Goal: Transaction & Acquisition: Purchase product/service

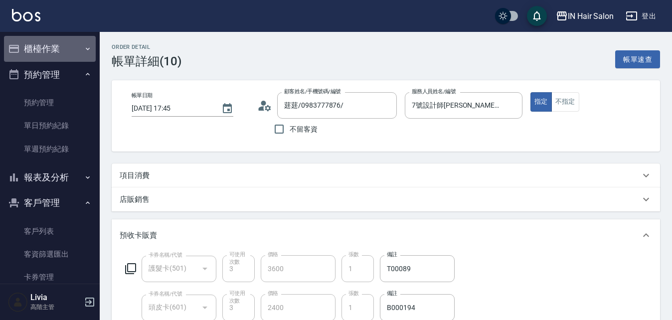
click at [50, 48] on button "櫃檯作業" at bounding box center [50, 49] width 92 height 26
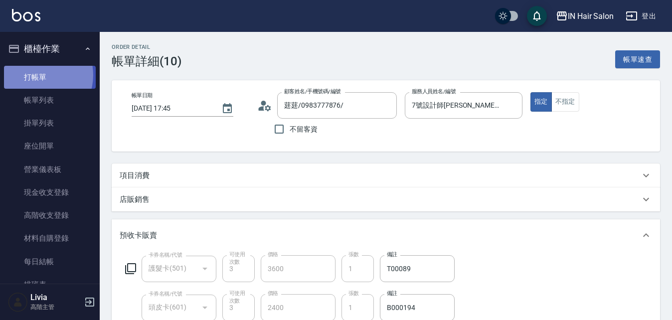
click at [36, 75] on link "打帳單" at bounding box center [50, 77] width 92 height 23
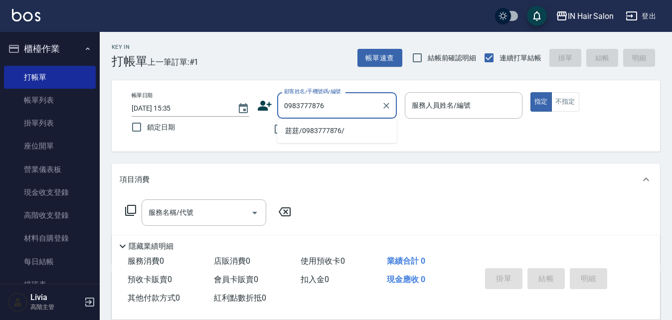
click at [296, 132] on li "莛莛/0983777876/" at bounding box center [337, 131] width 120 height 16
type input "莛莛/0983777876/"
type input "7號設計師[PERSON_NAME]-7"
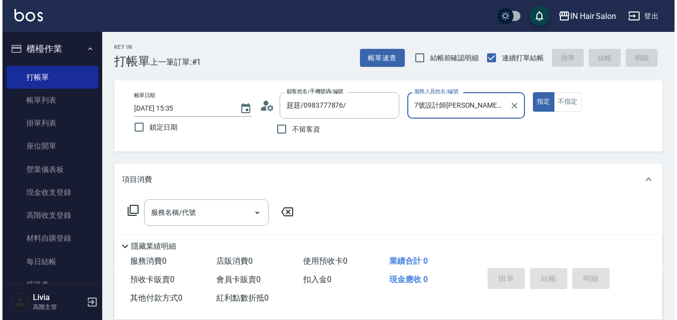
scroll to position [50, 0]
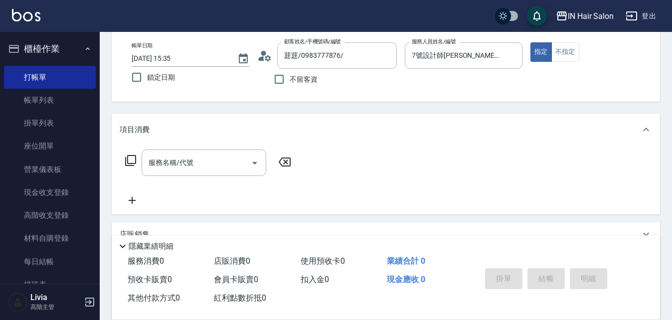
click at [134, 158] on icon at bounding box center [131, 161] width 12 height 12
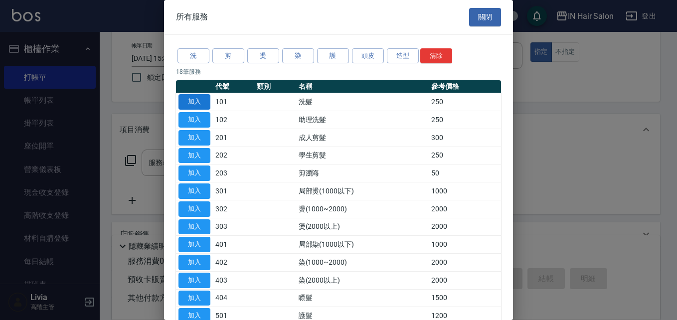
click at [195, 101] on button "加入" at bounding box center [195, 101] width 32 height 15
type input "洗髮(101)"
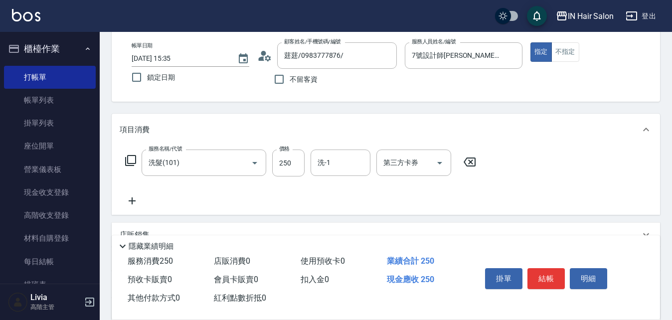
click at [132, 157] on icon at bounding box center [131, 161] width 12 height 12
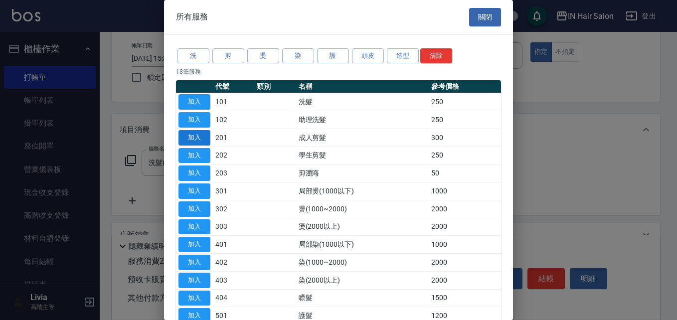
click at [194, 142] on button "加入" at bounding box center [195, 137] width 32 height 15
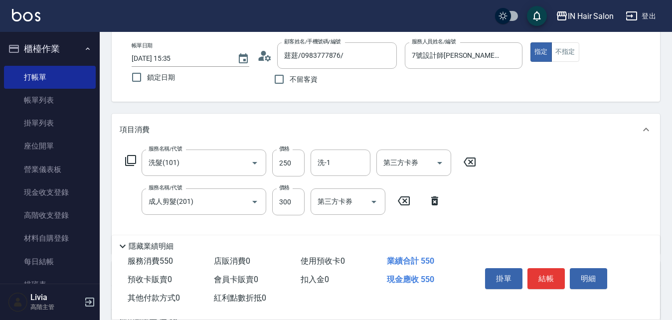
click at [131, 158] on icon at bounding box center [131, 161] width 12 height 12
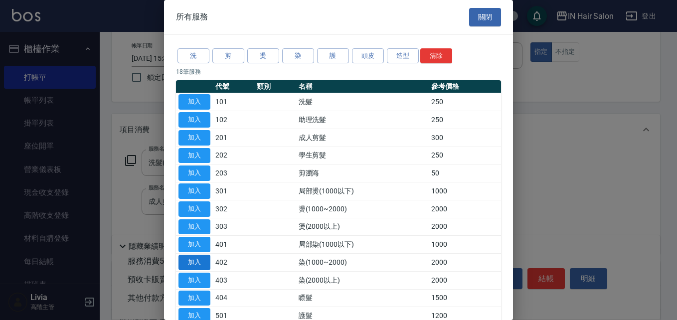
click at [198, 263] on button "加入" at bounding box center [195, 262] width 32 height 15
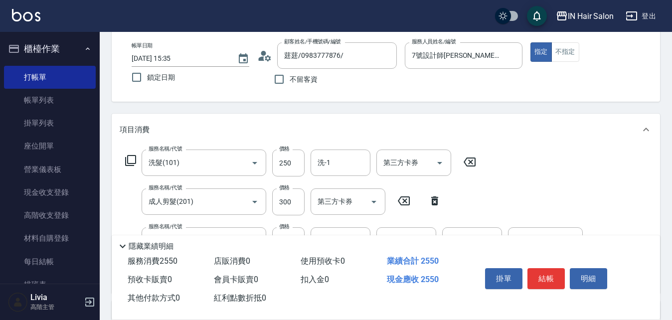
click at [130, 160] on icon at bounding box center [131, 161] width 12 height 12
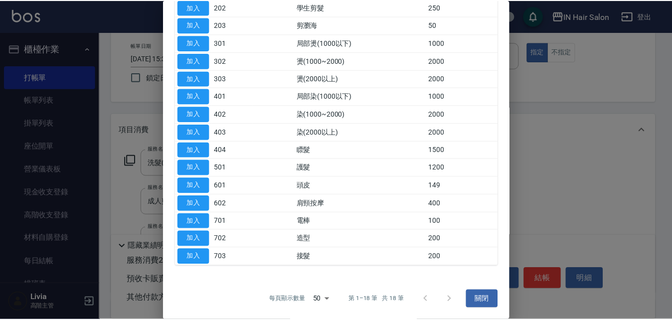
scroll to position [149, 0]
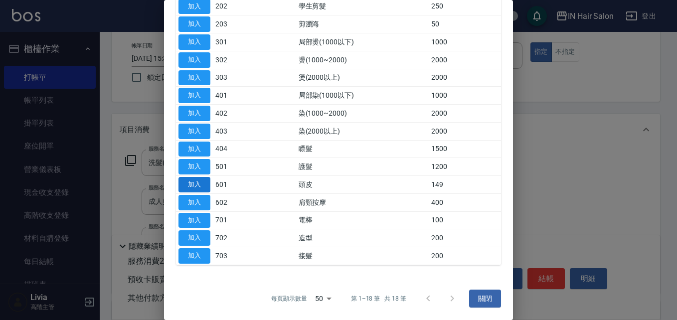
click at [195, 184] on button "加入" at bounding box center [195, 184] width 32 height 15
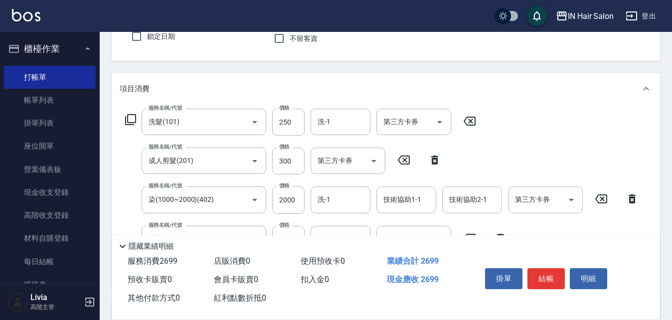
scroll to position [150, 0]
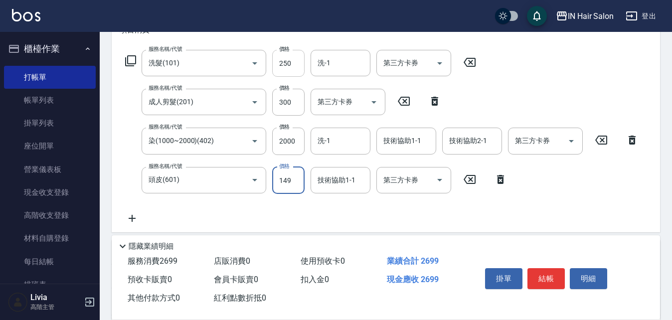
click at [294, 65] on input "250" at bounding box center [288, 63] width 32 height 27
type input "300"
click at [265, 123] on div "服務名稱/代號 洗髮(101) 服務名稱/代號 價格 300 價格 洗-1 洗-1 第三方卡券 第三方卡券 服務名稱/代號 成人剪髮(201) 服務名稱/代號…" at bounding box center [382, 137] width 525 height 175
click at [302, 100] on input "300" at bounding box center [288, 102] width 32 height 27
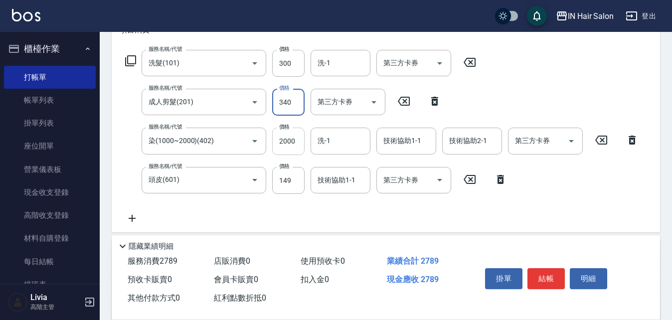
type input "340"
click at [297, 140] on input "2000" at bounding box center [288, 141] width 32 height 27
type input "1275"
click at [296, 179] on input "149" at bounding box center [288, 180] width 32 height 27
type input "100"
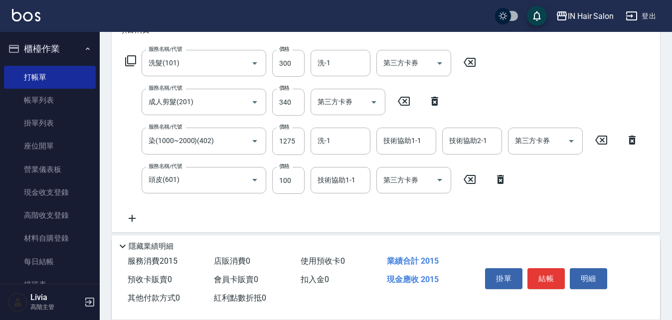
click at [252, 202] on div "服務名稱/代號 洗髮(101) 服務名稱/代號 價格 300 價格 洗-1 洗-1 第三方卡券 第三方卡券 服務名稱/代號 成人剪髮(201) 服務名稱/代號…" at bounding box center [382, 137] width 525 height 175
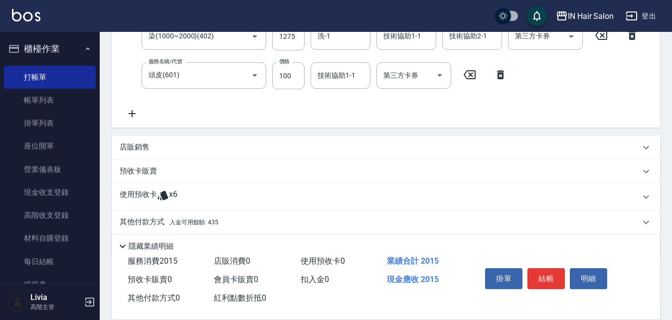
scroll to position [288, 0]
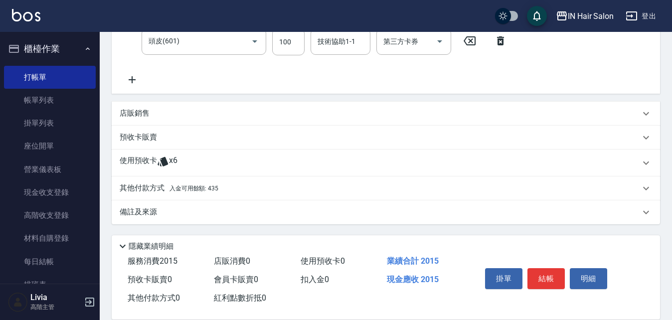
click at [146, 188] on p "其他付款方式 入金可用餘額: 435" at bounding box center [169, 188] width 99 height 11
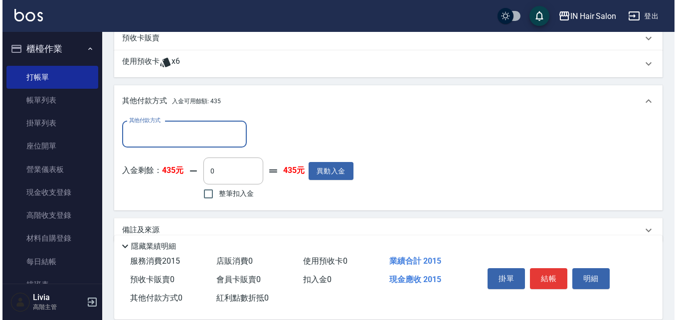
scroll to position [388, 0]
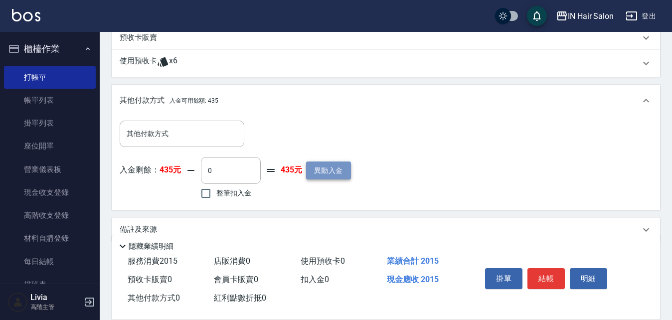
click at [328, 170] on button "異動入金" at bounding box center [328, 171] width 45 height 18
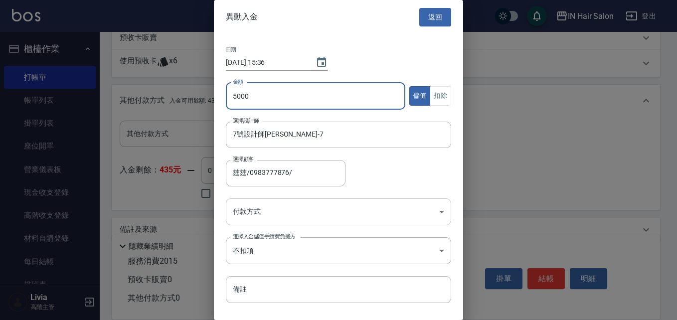
type input "5000"
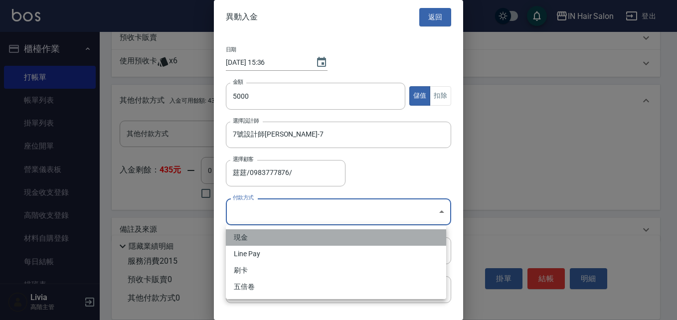
click at [240, 237] on li "現金" at bounding box center [336, 237] width 221 height 16
type input "現金"
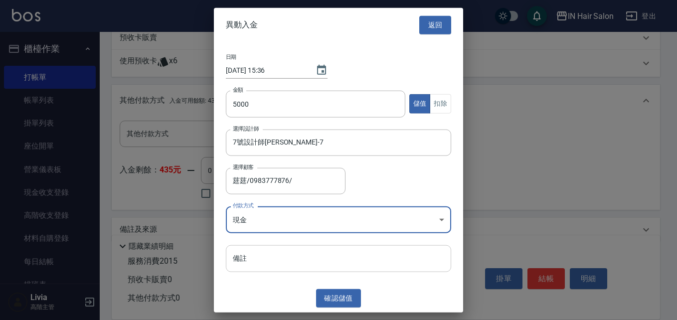
click at [244, 255] on input "備註" at bounding box center [338, 258] width 225 height 27
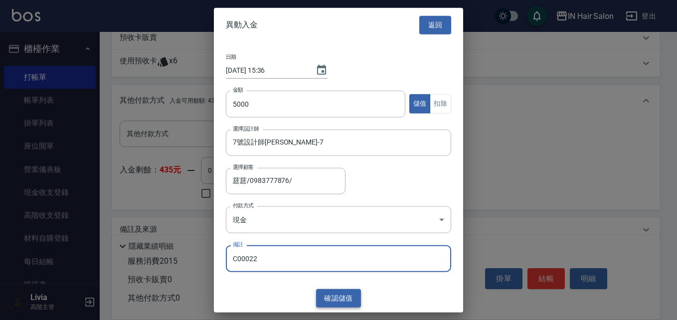
type input "C00022"
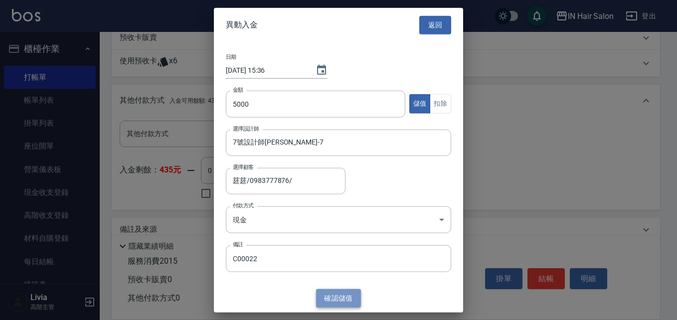
click at [333, 295] on button "確認 儲值" at bounding box center [338, 298] width 45 height 18
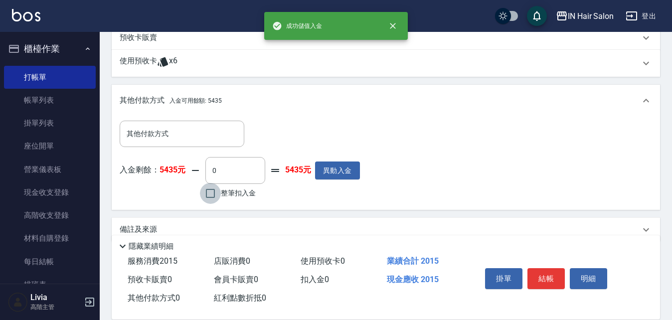
click at [210, 192] on input "整筆扣入金" at bounding box center [210, 193] width 21 height 21
checkbox input "true"
type input "2015"
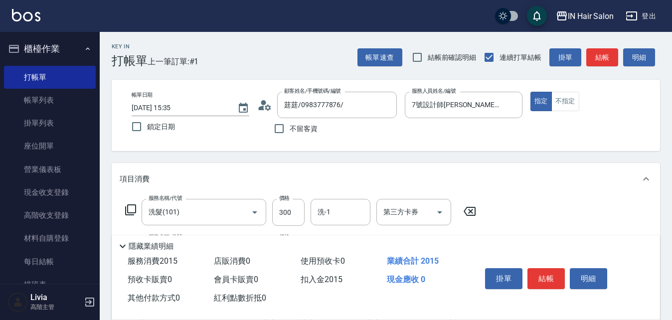
scroll to position [0, 0]
click at [544, 273] on button "結帳" at bounding box center [546, 278] width 37 height 21
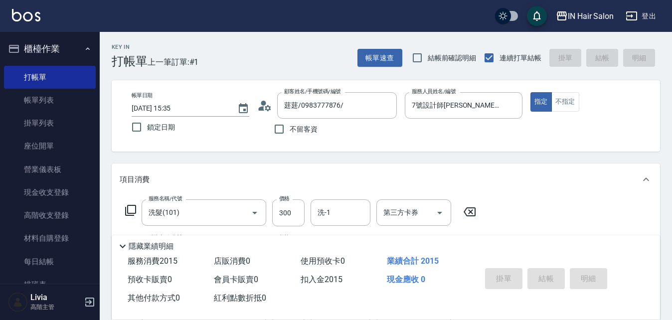
type input "[DATE] 15:37"
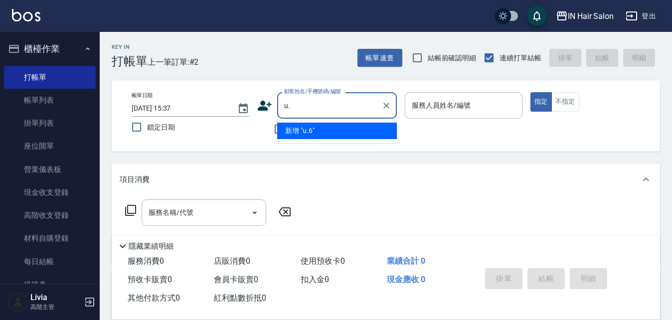
type input "u"
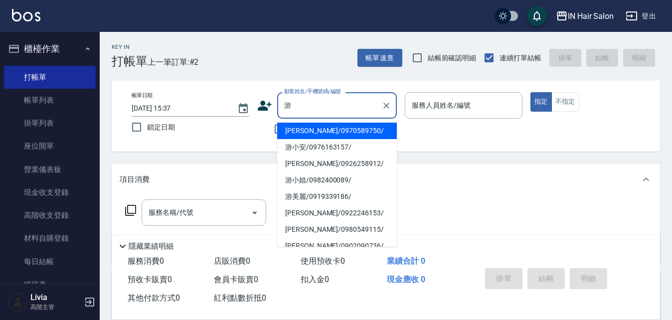
click at [298, 130] on li "[PERSON_NAME]/0970589750/" at bounding box center [337, 131] width 120 height 16
type input "[PERSON_NAME]/0970589750/"
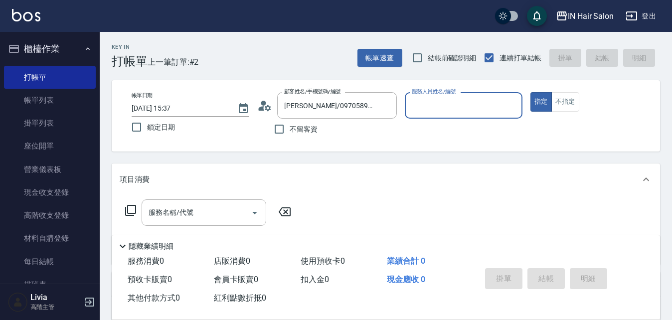
type input "8號店長Livia-8"
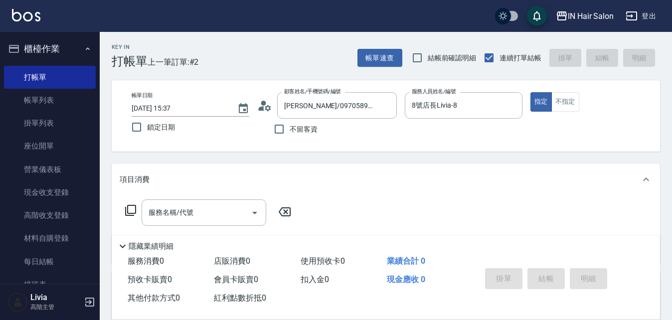
click at [131, 208] on icon at bounding box center [131, 211] width 12 height 12
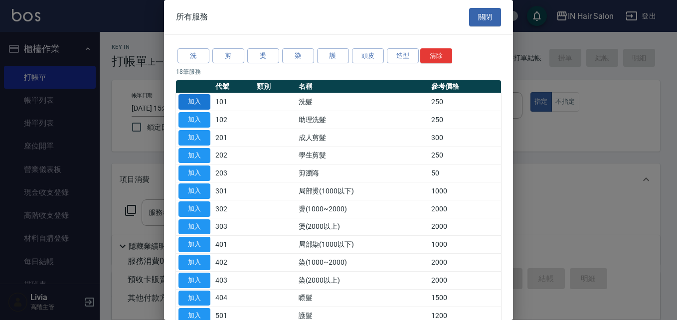
click at [196, 103] on button "加入" at bounding box center [195, 101] width 32 height 15
type input "洗髮(101)"
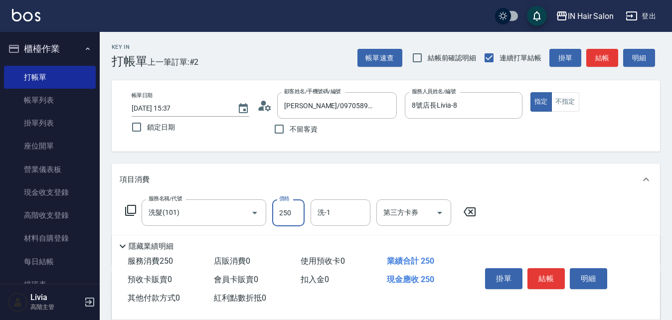
click at [295, 211] on input "250" at bounding box center [288, 213] width 32 height 27
type input "300"
click at [527, 213] on div "服務名稱/代號 洗髮(101) 服務名稱/代號 價格 300 價格 洗-1 洗-1 第三方卡券 第三方卡券" at bounding box center [386, 230] width 549 height 69
click at [549, 276] on button "結帳" at bounding box center [546, 278] width 37 height 21
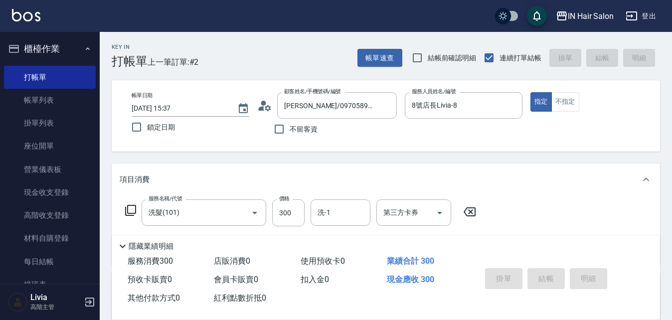
type input "[DATE] 15:38"
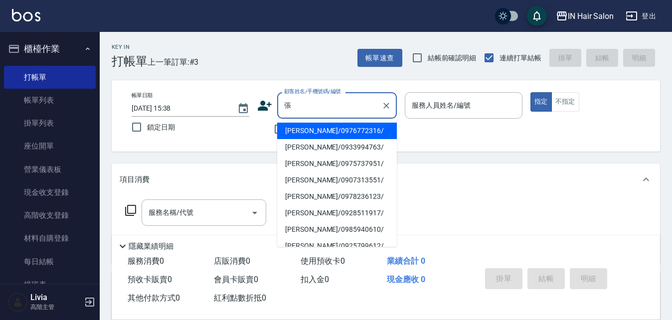
click at [291, 148] on li "[PERSON_NAME]/0933994763/" at bounding box center [337, 147] width 120 height 16
type input "[PERSON_NAME]/0933994763/"
type input "6號設計師[PERSON_NAME]-6"
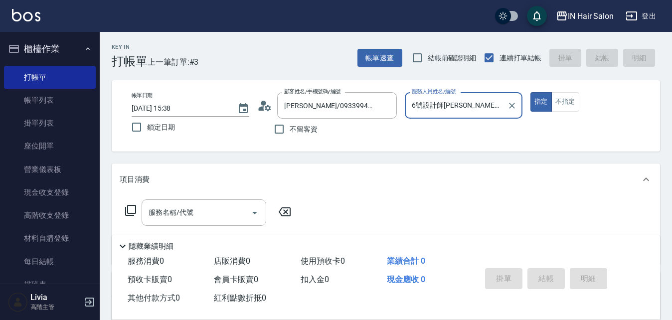
click at [131, 207] on icon at bounding box center [131, 211] width 12 height 12
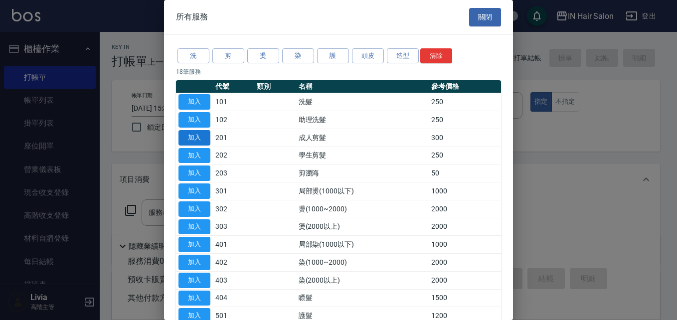
click at [196, 137] on button "加入" at bounding box center [195, 137] width 32 height 15
type input "成人剪髮(201)"
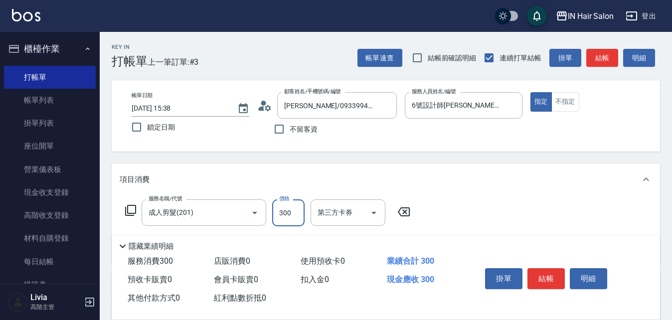
click at [288, 210] on input "300" at bounding box center [288, 213] width 32 height 27
type input "400"
click at [484, 216] on div "服務名稱/代號 成人剪髮(201) 服務名稱/代號 價格 400 價格 第三方卡券 第三方卡券" at bounding box center [386, 230] width 549 height 69
click at [545, 270] on button "結帳" at bounding box center [546, 278] width 37 height 21
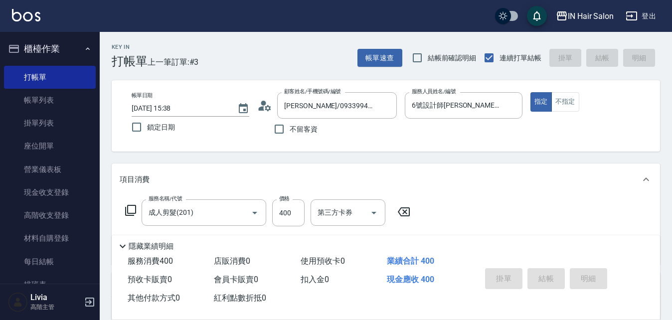
type input "[DATE] 15:39"
